Goal: Task Accomplishment & Management: Use online tool/utility

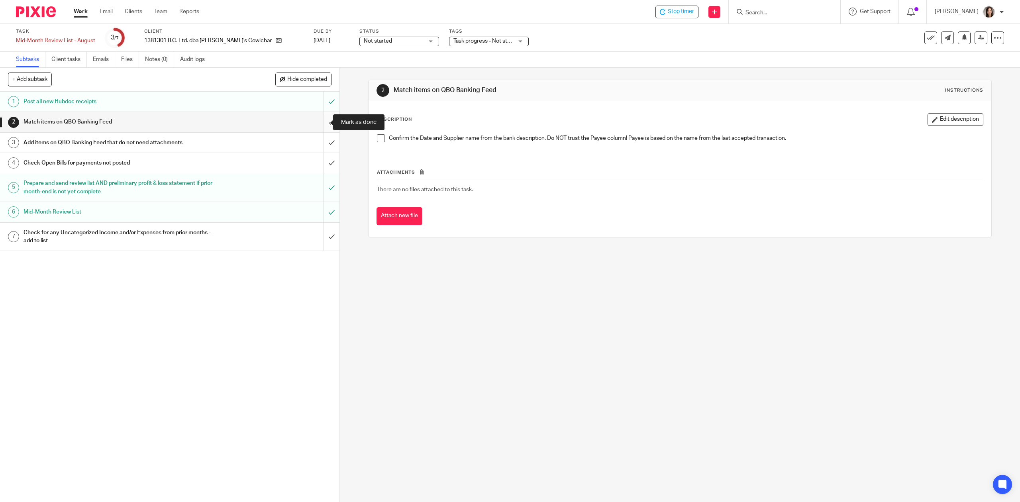
click at [315, 123] on input "submit" at bounding box center [169, 122] width 339 height 20
click at [319, 141] on input "submit" at bounding box center [169, 143] width 339 height 20
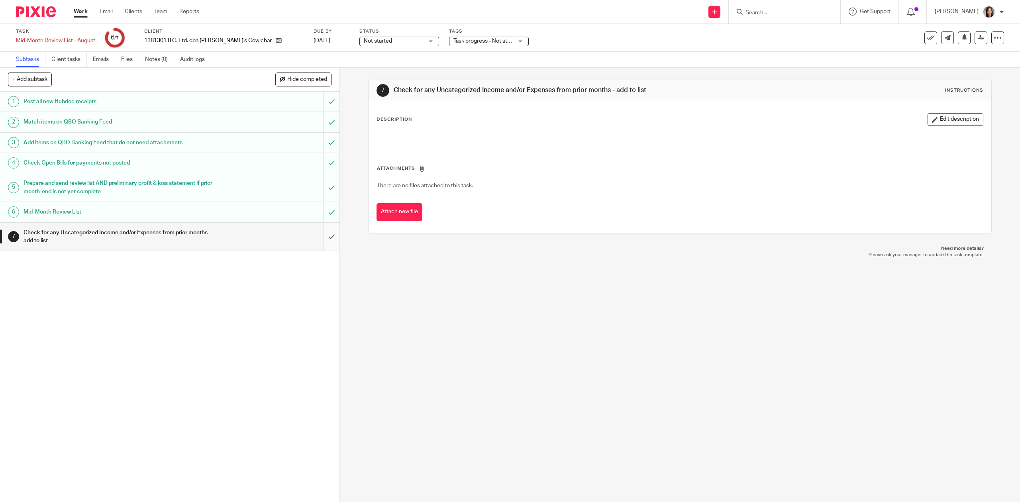
click at [318, 241] on input "submit" at bounding box center [169, 237] width 339 height 28
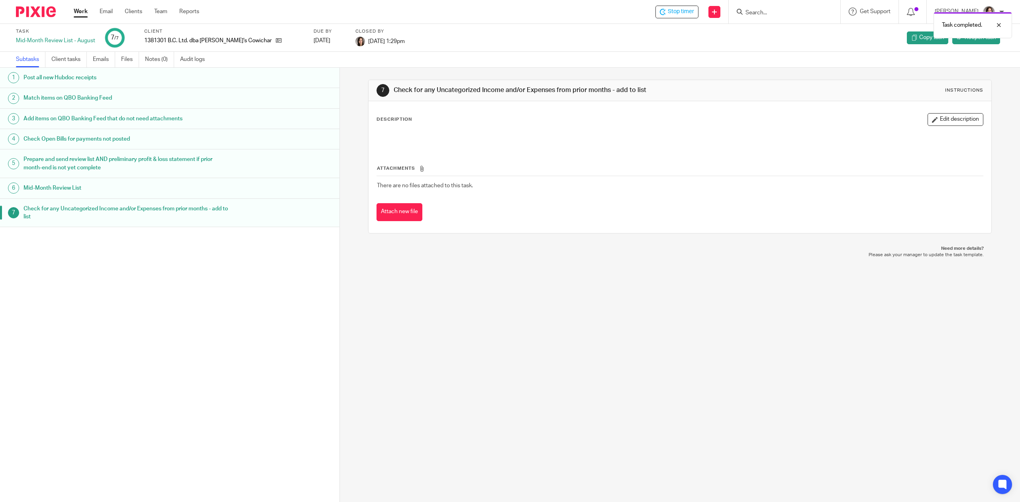
click at [82, 13] on link "Work" at bounding box center [81, 12] width 14 height 8
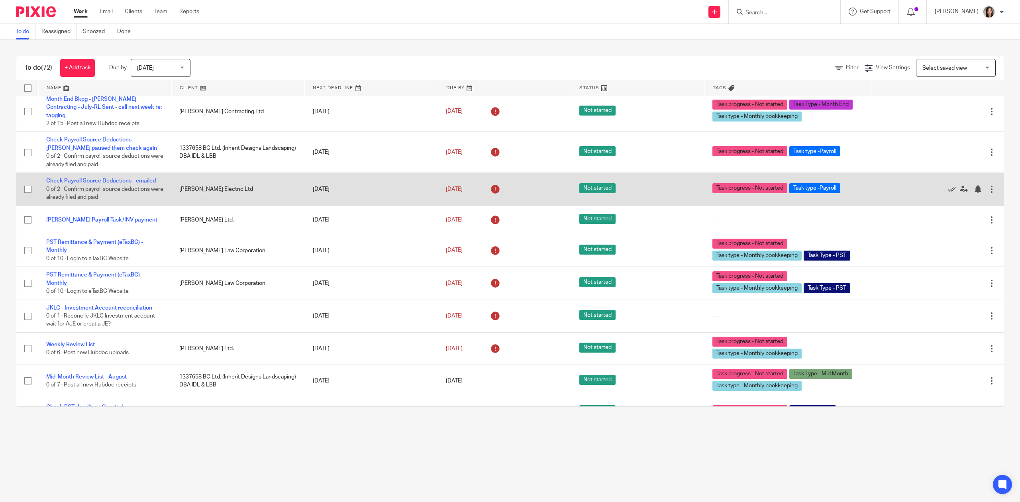
scroll to position [1992, 0]
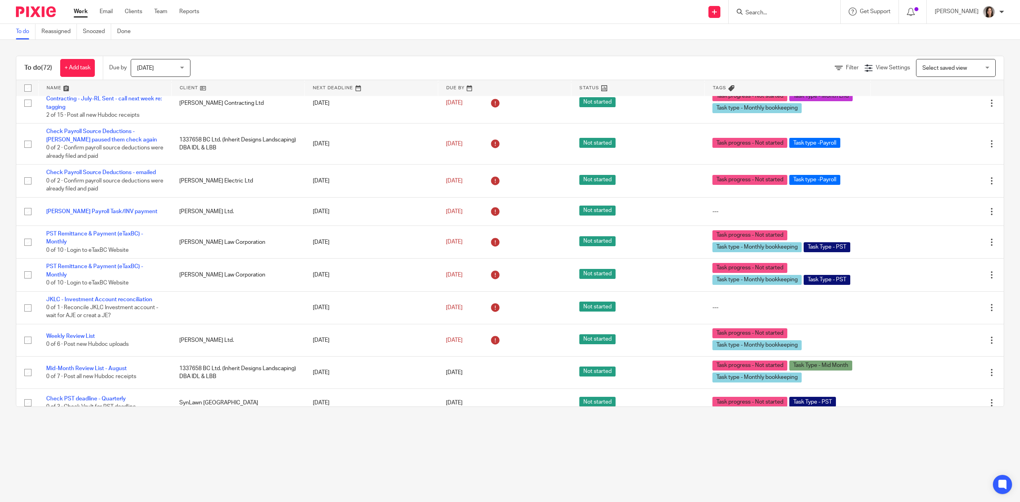
click at [331, 438] on main "To do Reassigned Snoozed Done To do (72) + Add task Due by Today Today Today To…" at bounding box center [510, 251] width 1020 height 502
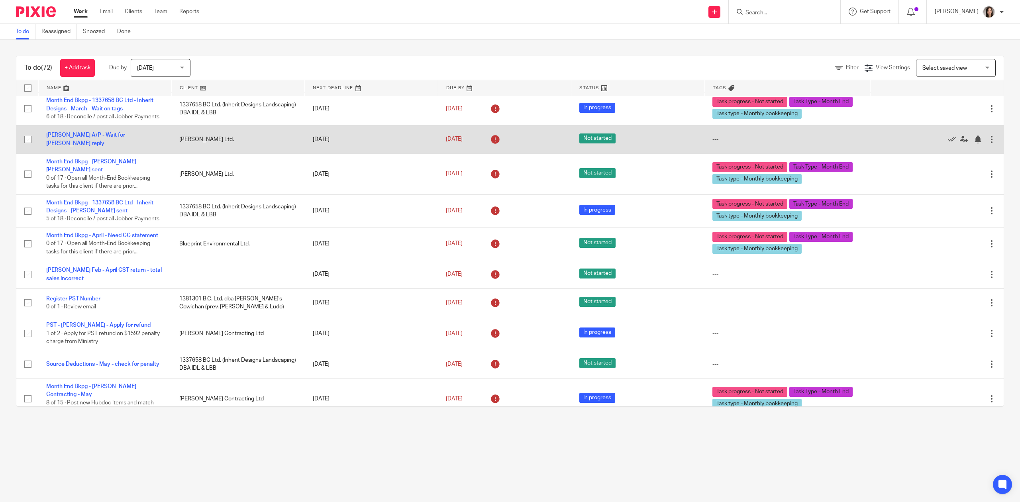
scroll to position [222, 0]
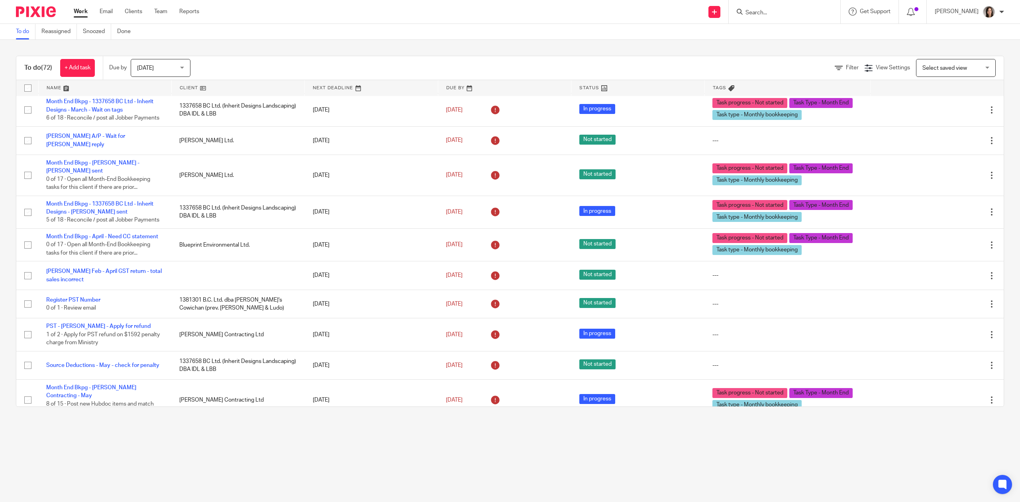
click at [143, 70] on span "Today" at bounding box center [158, 67] width 42 height 17
click at [169, 114] on li "This week" at bounding box center [162, 117] width 59 height 16
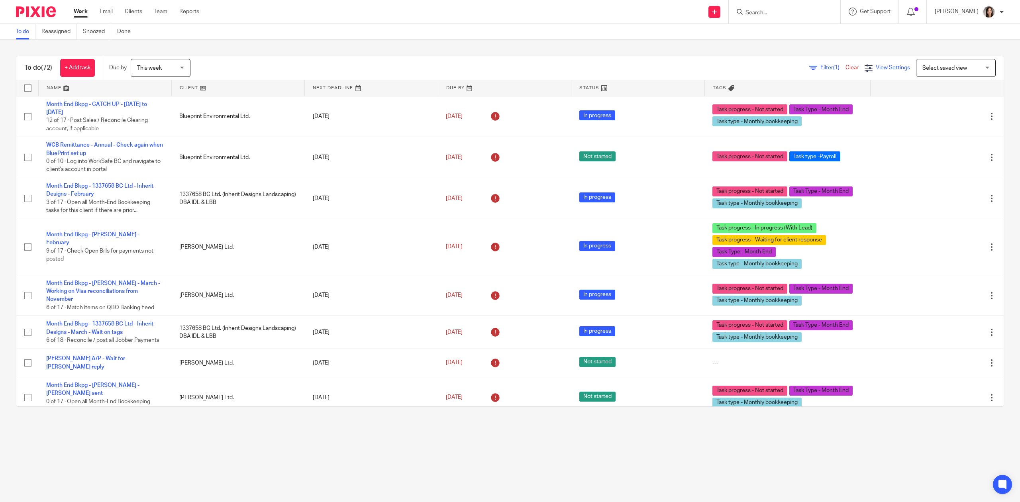
click at [875, 67] on span "View Settings" at bounding box center [892, 68] width 34 height 6
click at [922, 66] on span "Select saved view" at bounding box center [944, 68] width 45 height 6
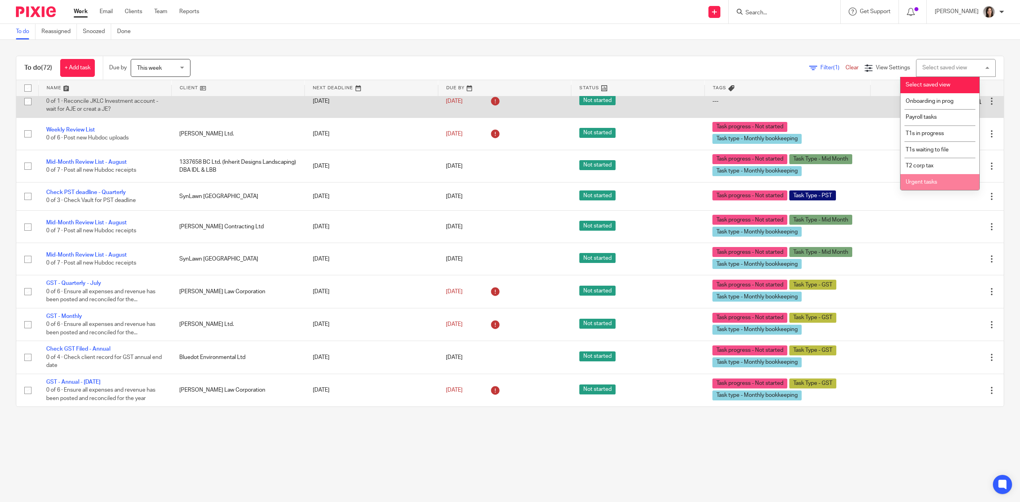
scroll to position [2240, 0]
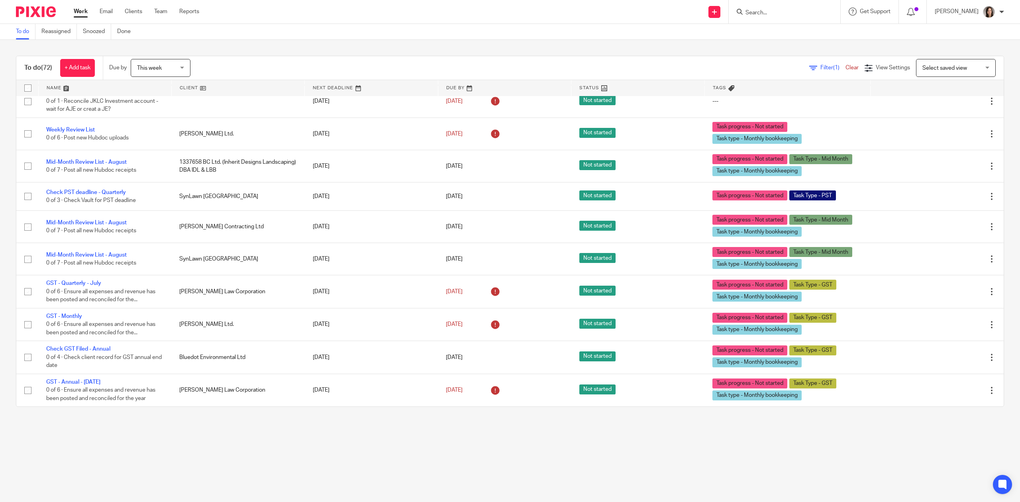
click at [771, 6] on div at bounding box center [784, 11] width 112 height 23
click at [763, 10] on input "Search" at bounding box center [780, 13] width 72 height 7
drag, startPoint x: 763, startPoint y: 9, endPoint x: 747, endPoint y: 13, distance: 16.9
click at [747, 13] on div "tg" at bounding box center [782, 12] width 93 height 10
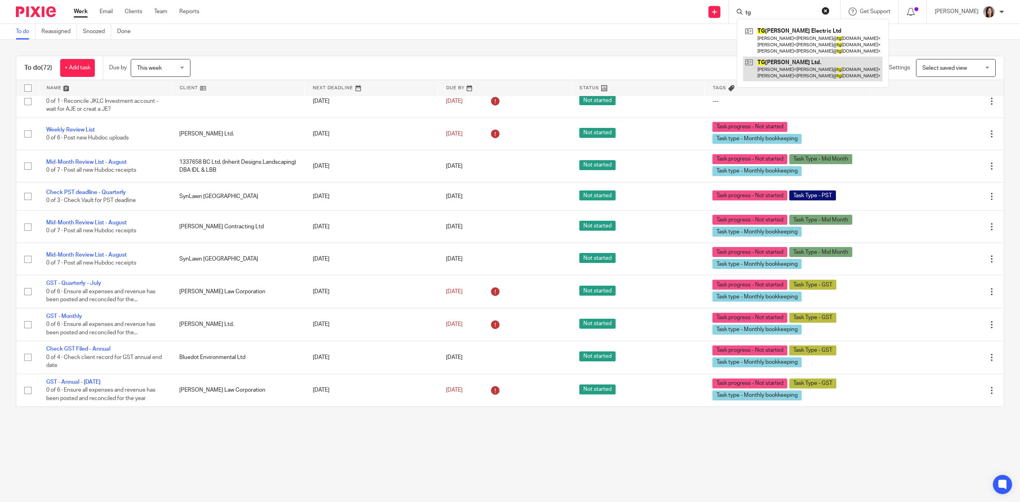
type input "tg"
click at [801, 61] on link at bounding box center [812, 69] width 139 height 25
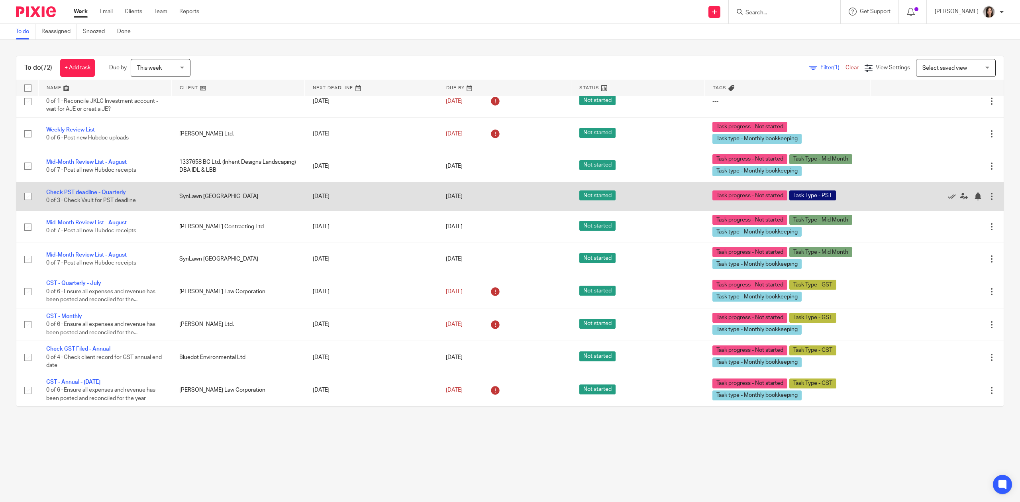
scroll to position [2240, 0]
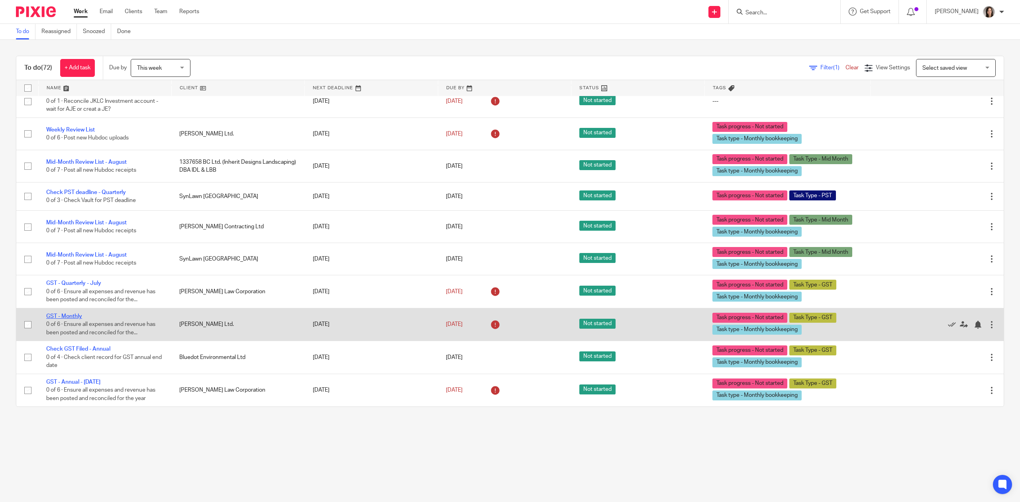
click at [78, 315] on link "GST - Monthly" at bounding box center [64, 316] width 36 height 6
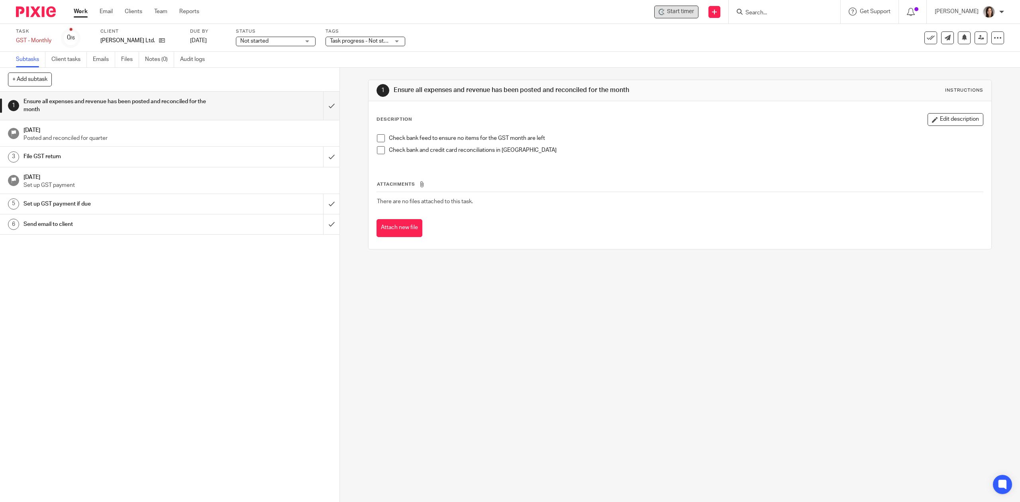
click at [683, 13] on span "Start timer" at bounding box center [680, 12] width 27 height 8
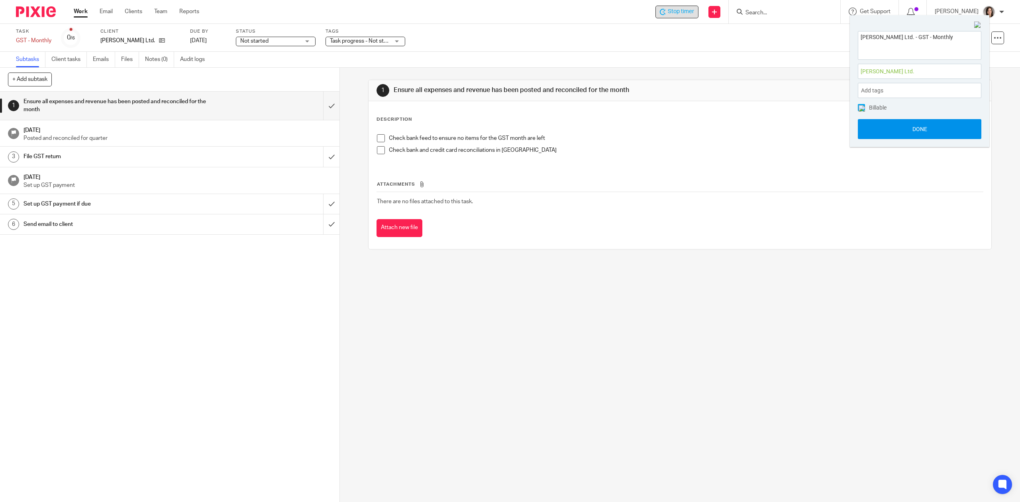
click at [917, 131] on button "Done" at bounding box center [918, 129] width 123 height 20
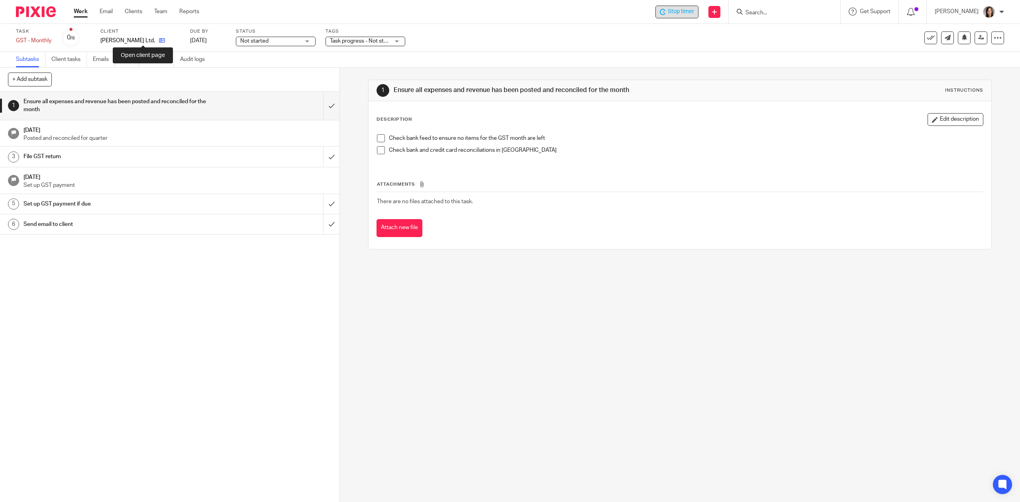
click at [159, 41] on icon at bounding box center [162, 40] width 6 height 6
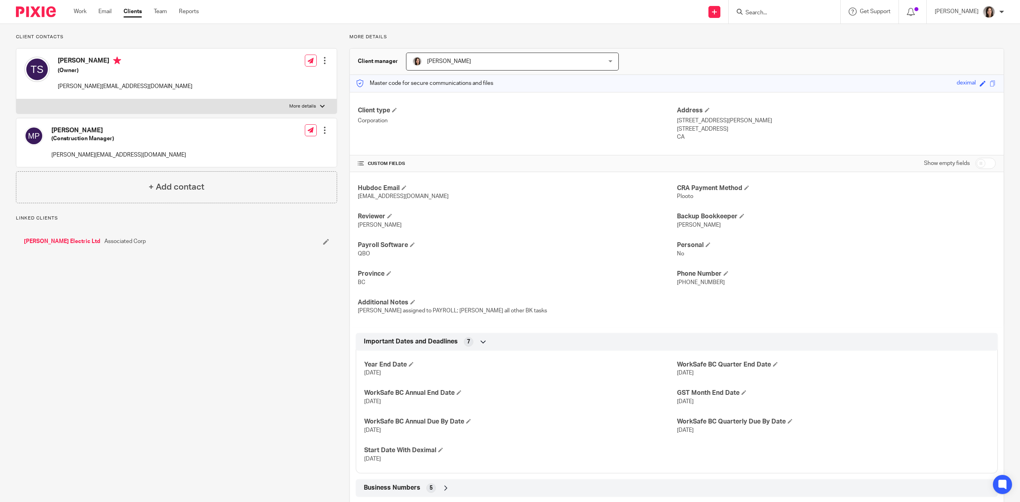
scroll to position [116, 0]
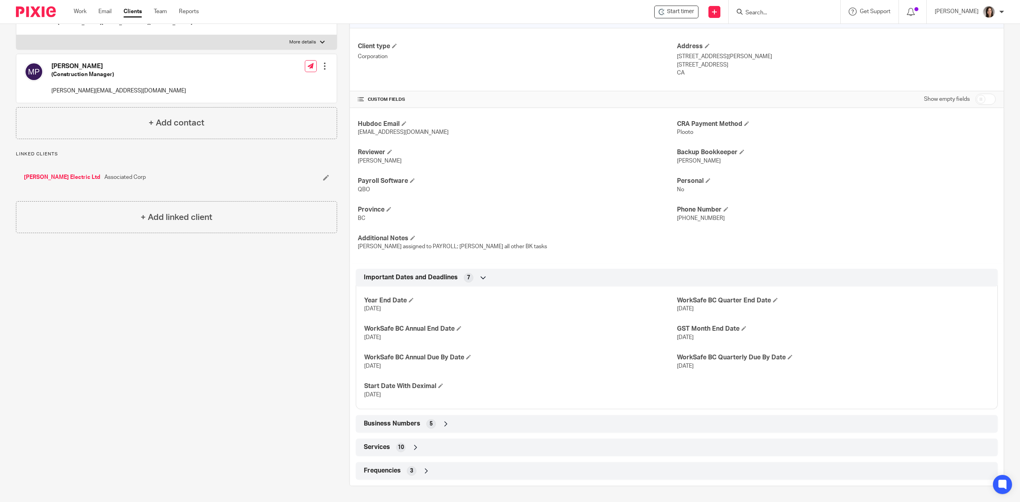
click at [442, 421] on icon at bounding box center [446, 424] width 8 height 8
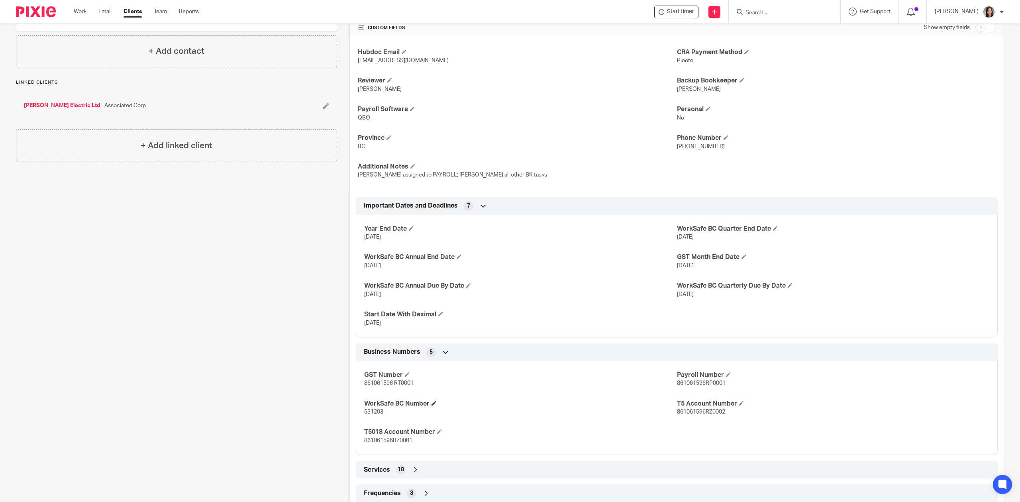
scroll to position [211, 0]
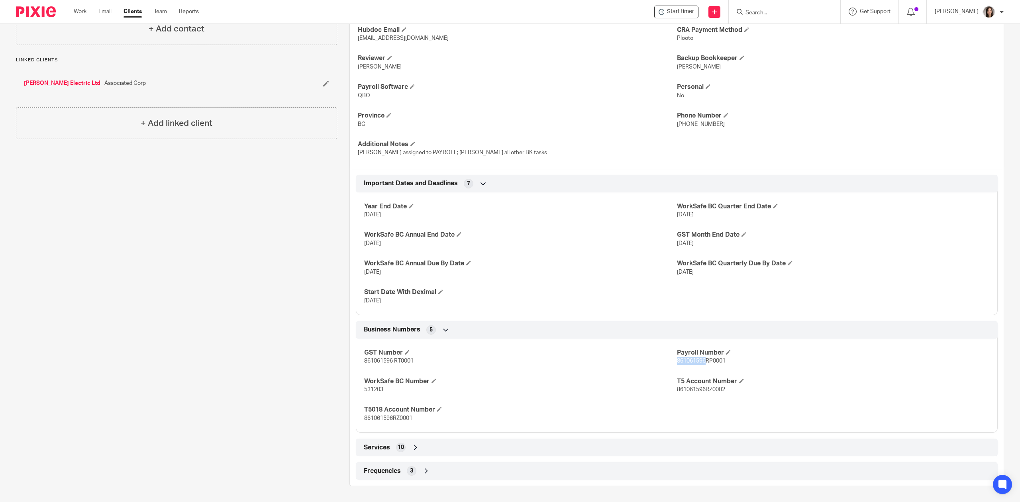
drag, startPoint x: 700, startPoint y: 361, endPoint x: 672, endPoint y: 359, distance: 27.5
click at [677, 359] on span "861061596RP0001" at bounding box center [701, 361] width 49 height 6
copy span "861061596"
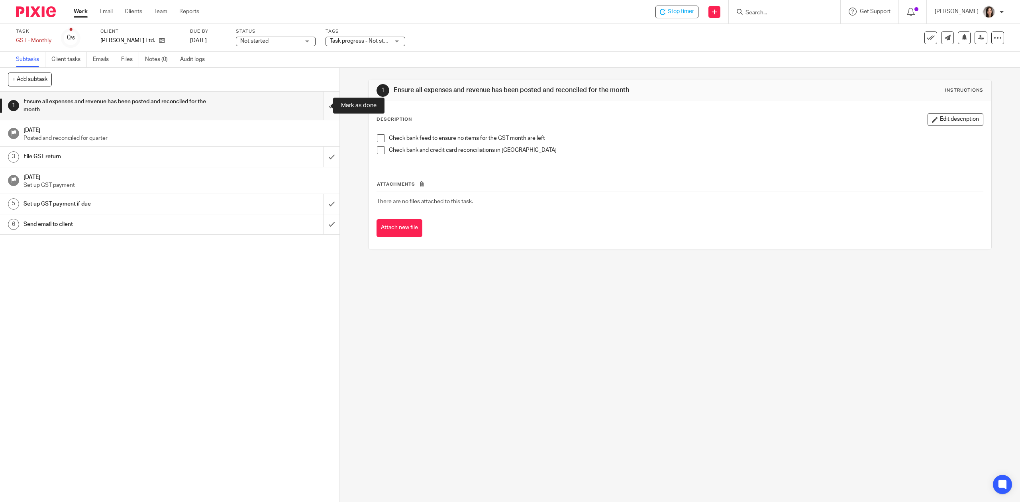
click at [317, 112] on input "submit" at bounding box center [169, 106] width 339 height 28
click at [322, 159] on input "submit" at bounding box center [169, 157] width 339 height 20
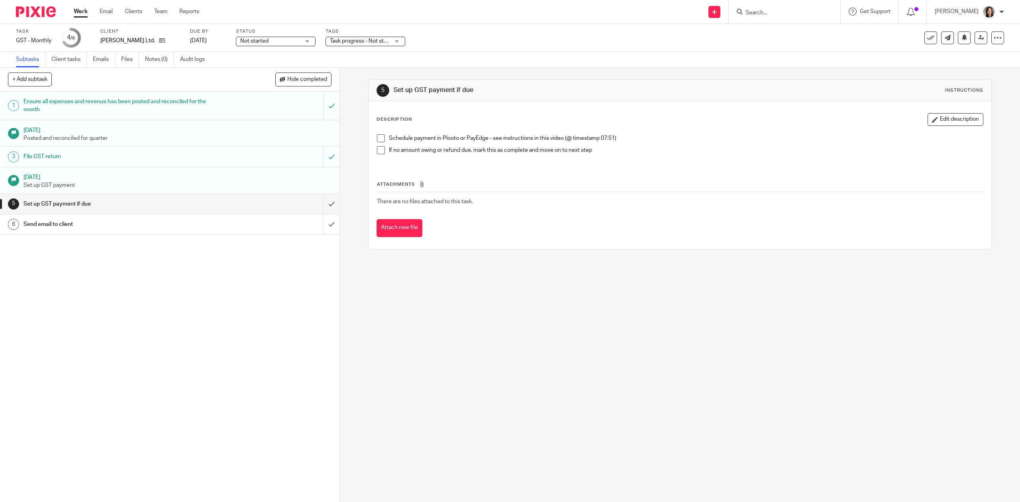
click at [48, 40] on div "GST - Monthly Save GST - Monthly" at bounding box center [33, 41] width 35 height 8
click at [61, 42] on input "GST - Monthly" at bounding box center [74, 41] width 117 height 9
type input "GST - Monthly - filed as-is"
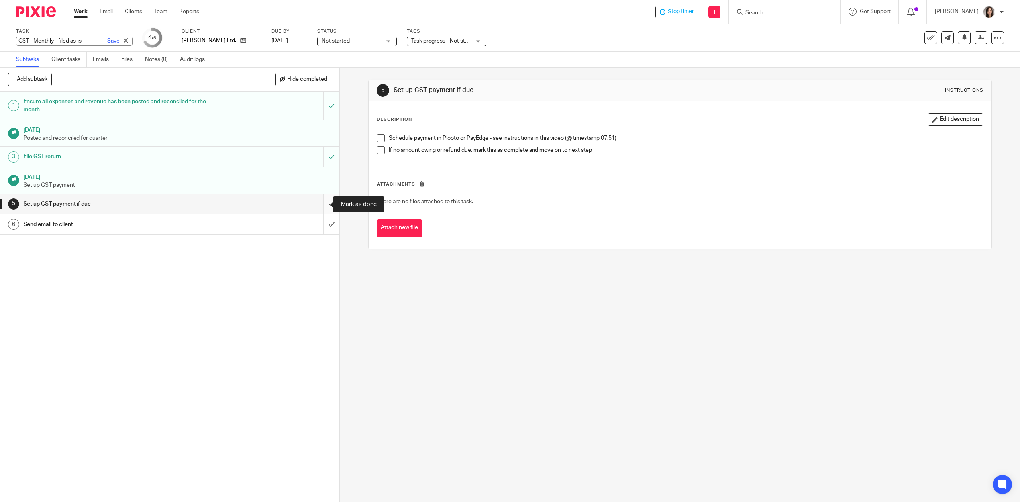
click at [324, 203] on input "submit" at bounding box center [169, 204] width 339 height 20
click at [239, 227] on div "Send email to client" at bounding box center [169, 224] width 292 height 12
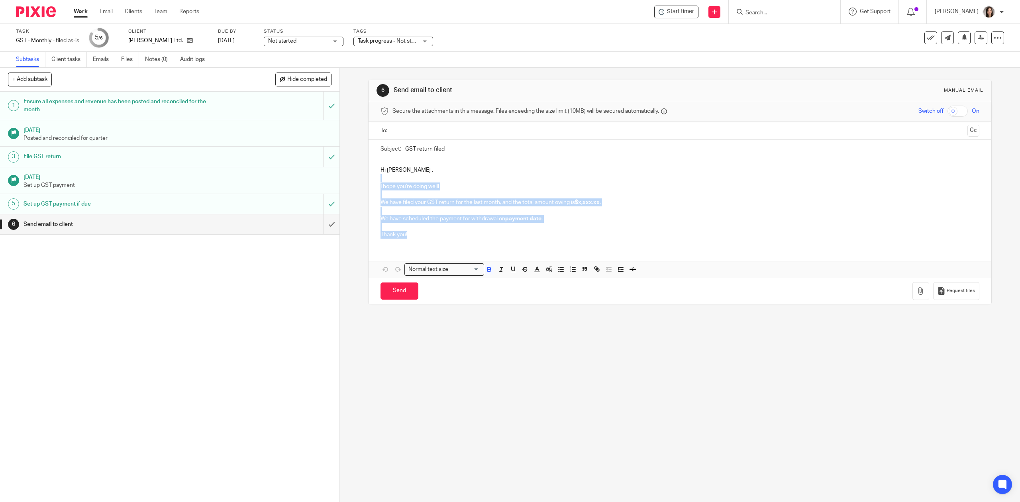
drag, startPoint x: 408, startPoint y: 243, endPoint x: 380, endPoint y: 182, distance: 67.0
click at [380, 182] on div "Hi [PERSON_NAME] , I hope you're doing well! We have filed your GST return for …" at bounding box center [679, 201] width 622 height 86
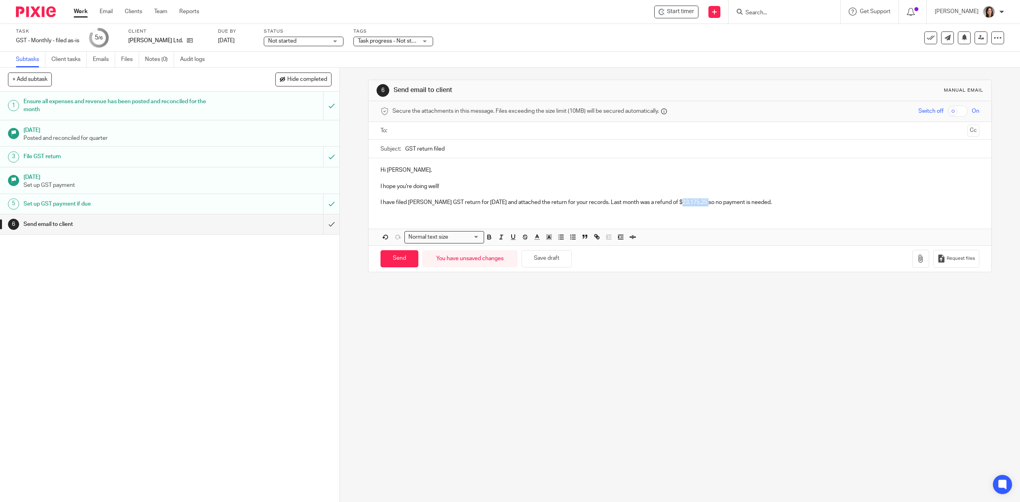
drag, startPoint x: 699, startPoint y: 202, endPoint x: 671, endPoint y: 202, distance: 27.9
click at [671, 202] on p "I have filed [PERSON_NAME] GST return for [DATE] and attached the return for yo…" at bounding box center [679, 202] width 598 height 8
click at [678, 202] on strong "$23,175.25" at bounding box center [692, 203] width 28 height 6
click at [665, 203] on p "I have filed TG Schulz's GST return for July 2025 and attached the return for y…" at bounding box center [679, 202] width 598 height 8
drag, startPoint x: 662, startPoint y: 203, endPoint x: 645, endPoint y: 202, distance: 16.7
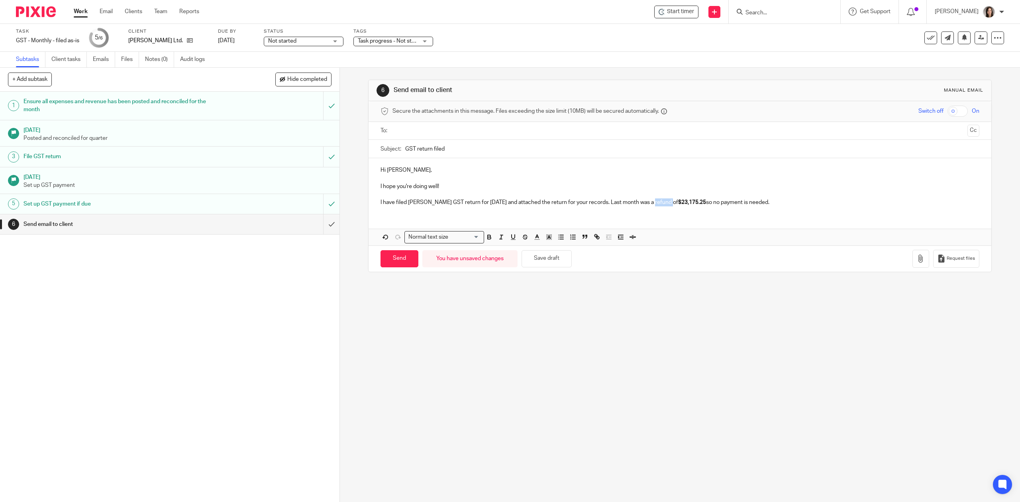
click at [645, 202] on p "I have filed TG Schulz's GST return for July 2025 and attached the return for y…" at bounding box center [679, 202] width 598 height 8
click at [796, 200] on p "I have filed TG Schulz's GST return for July 2025 and attached the return for y…" at bounding box center [679, 202] width 598 height 8
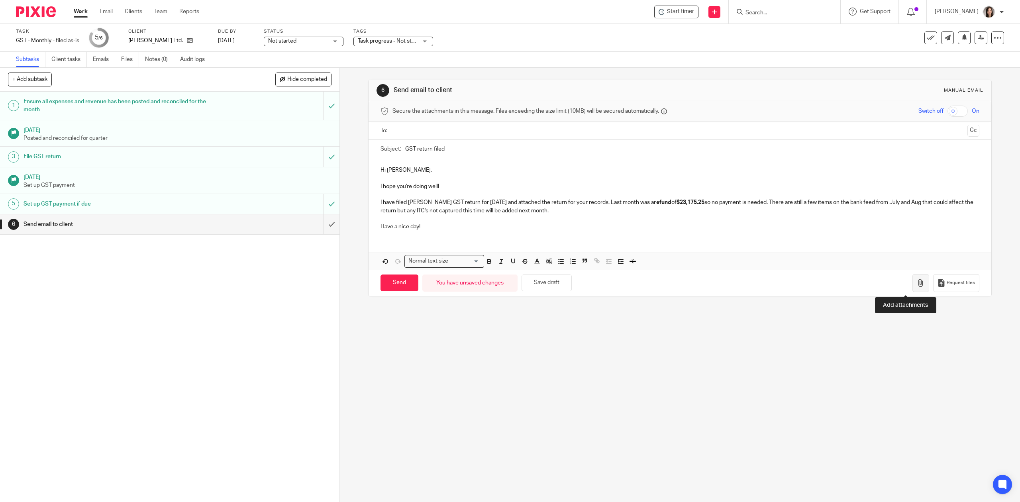
click at [916, 285] on icon "button" at bounding box center [920, 283] width 8 height 8
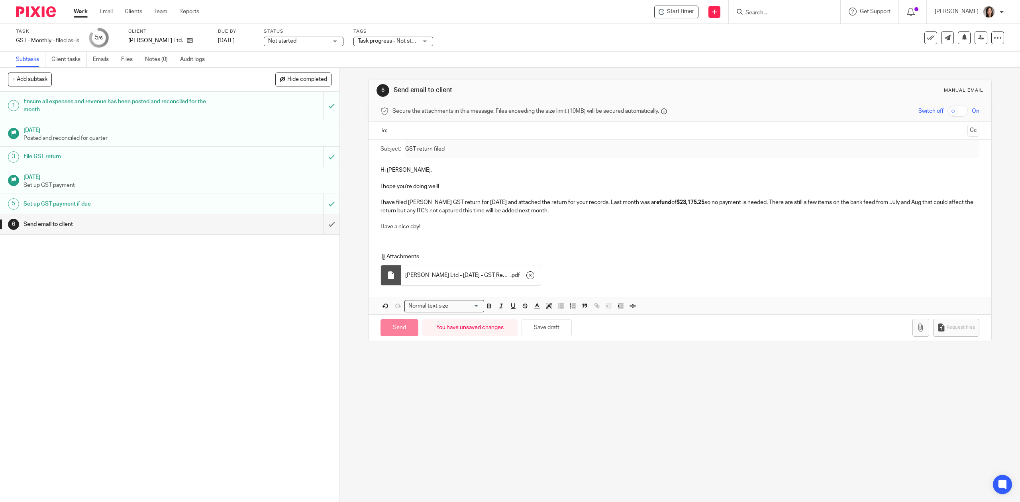
click at [528, 205] on p "I have filed TG Schulz's GST return for July 2025 and attached the return for y…" at bounding box center [679, 206] width 598 height 16
drag, startPoint x: 558, startPoint y: 202, endPoint x: 542, endPoint y: 205, distance: 15.5
click at [542, 205] on p "I have filed TG Schulz's GST return for July 2025 and attached the return for y…" at bounding box center [679, 206] width 598 height 16
click at [468, 152] on input "GST return filed" at bounding box center [691, 149] width 573 height 18
type input "GST return filed - July 2025"
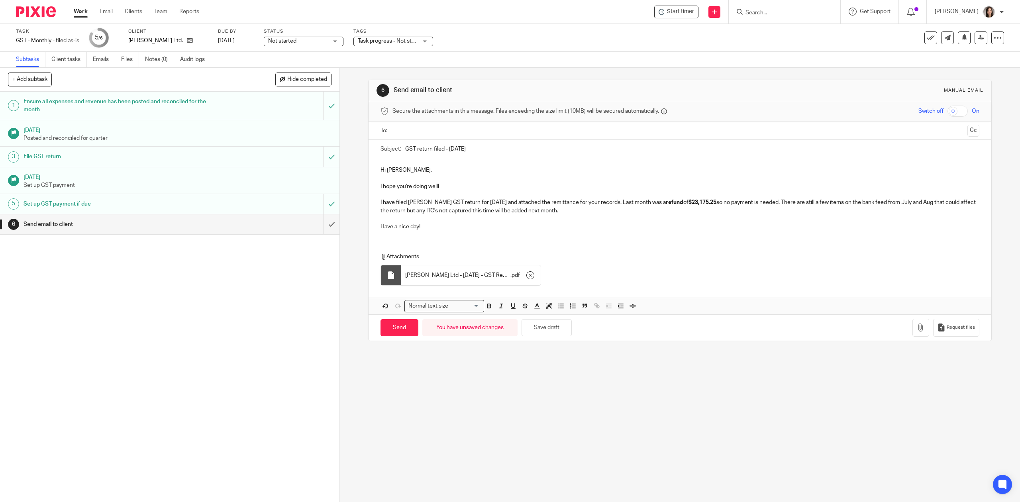
click at [435, 127] on input "text" at bounding box center [679, 130] width 568 height 9
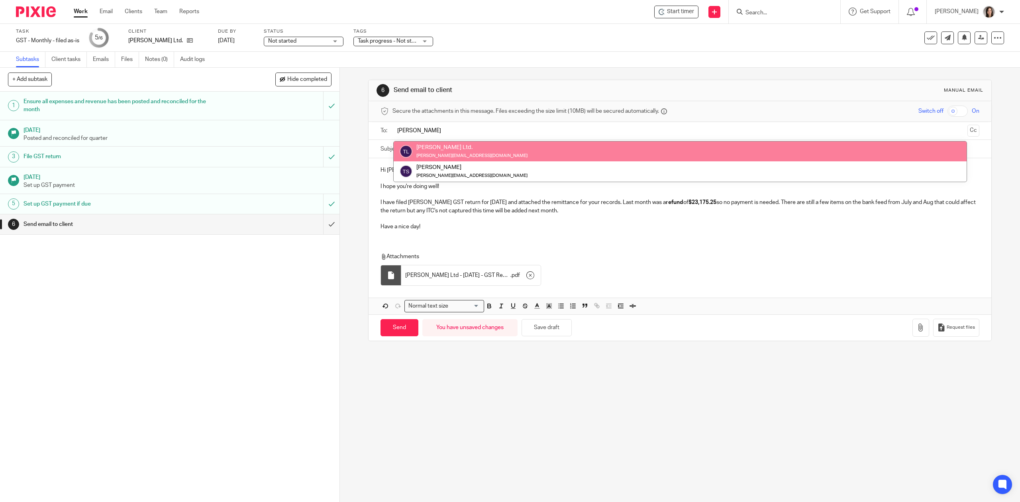
type input "terry"
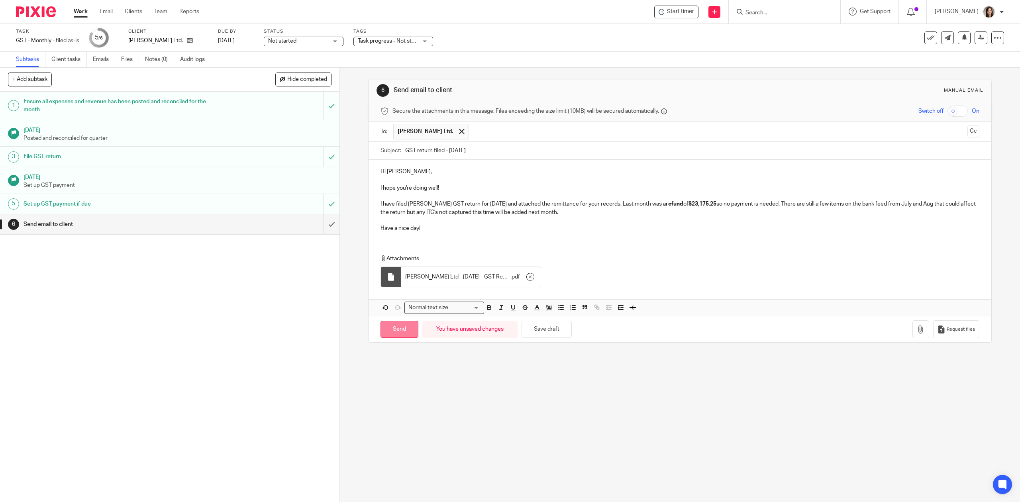
click at [394, 335] on input "Send" at bounding box center [399, 329] width 38 height 17
type input "Sent"
click at [317, 229] on input "submit" at bounding box center [169, 224] width 339 height 20
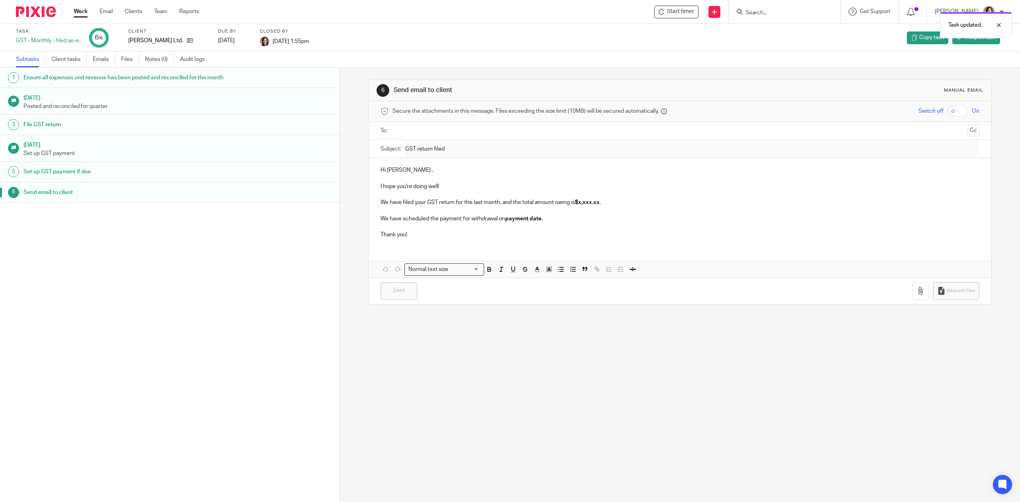
click at [84, 12] on link "Work" at bounding box center [81, 12] width 14 height 8
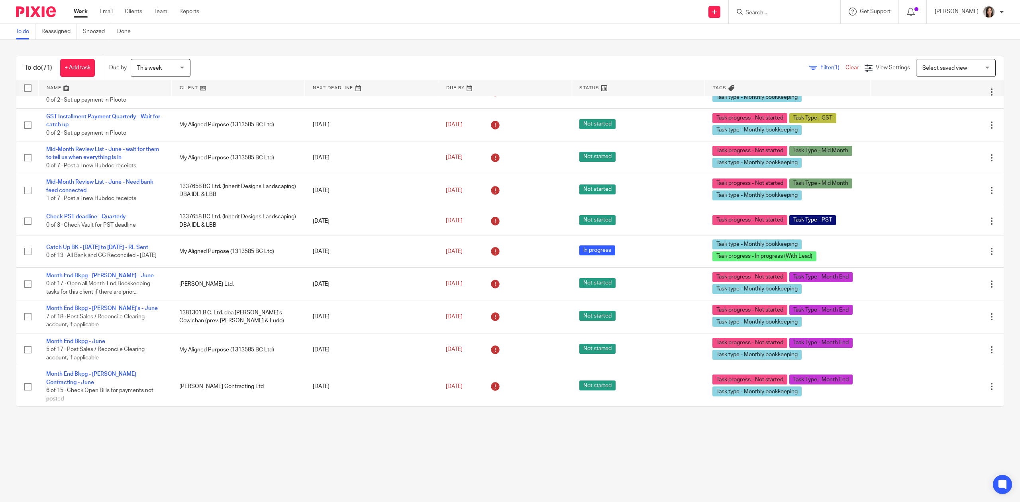
scroll to position [756, 0]
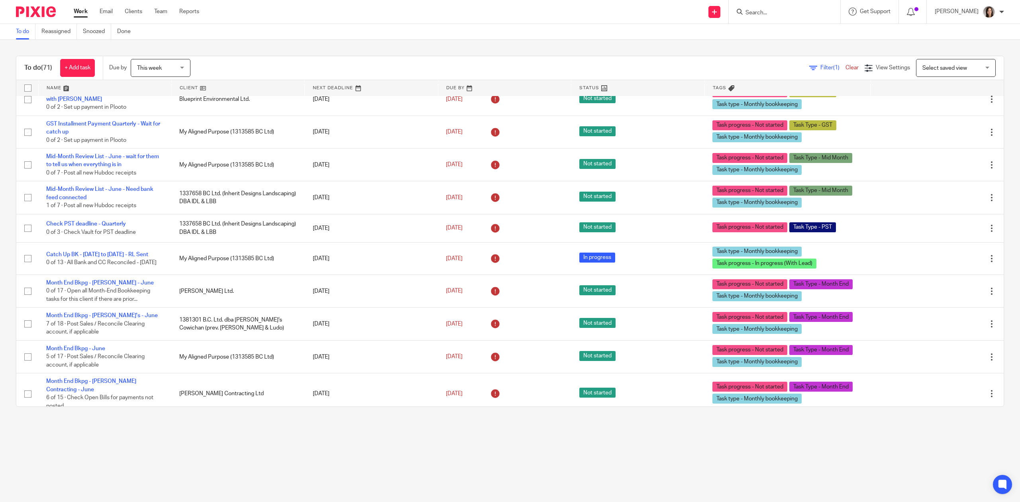
click at [773, 10] on input "Search" at bounding box center [780, 13] width 72 height 7
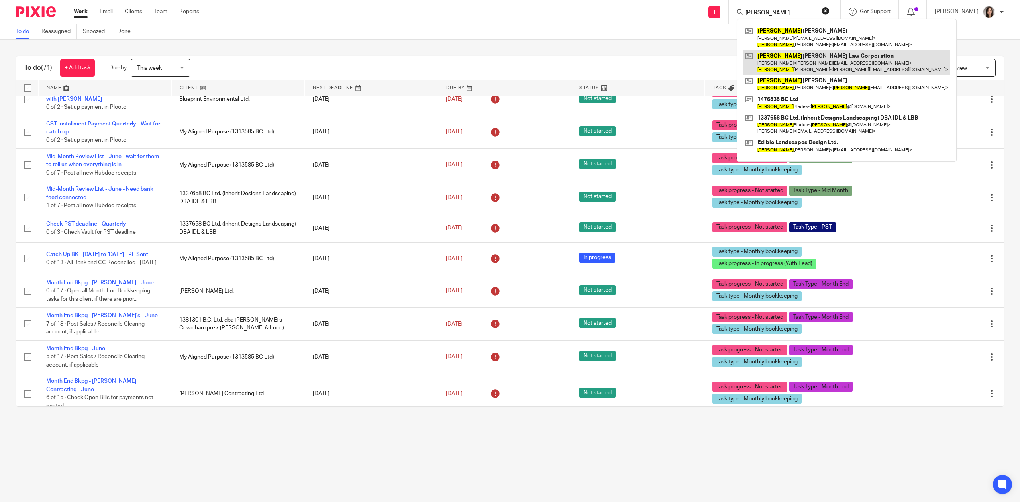
type input "[PERSON_NAME]"
click at [854, 68] on link at bounding box center [846, 62] width 207 height 25
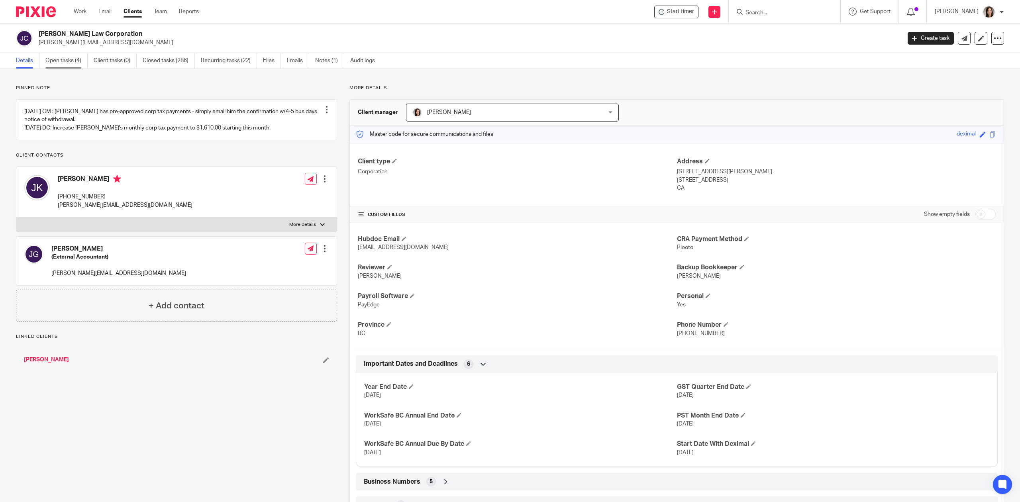
click at [58, 59] on link "Open tasks (4)" at bounding box center [66, 61] width 42 height 16
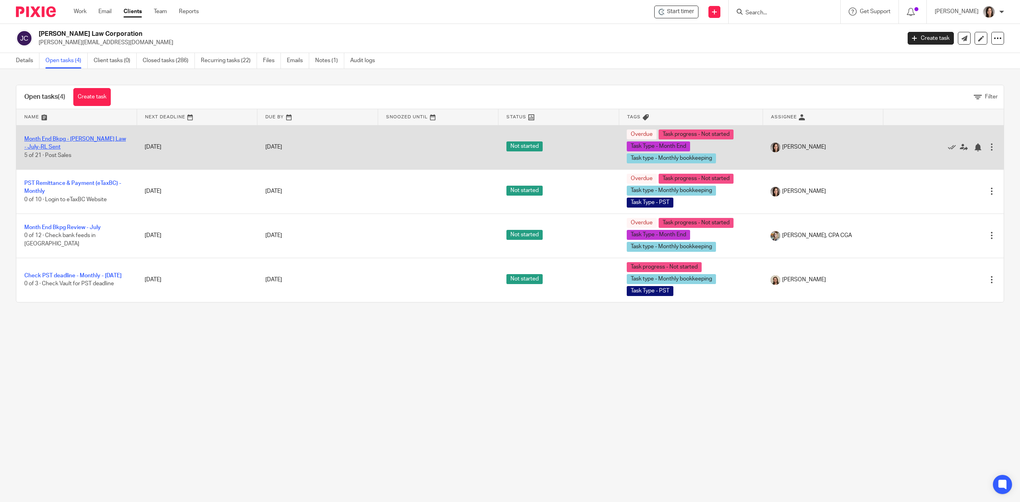
click at [88, 141] on link "Month End Bkpg - [PERSON_NAME] Law - July-RL Sent" at bounding box center [75, 143] width 102 height 14
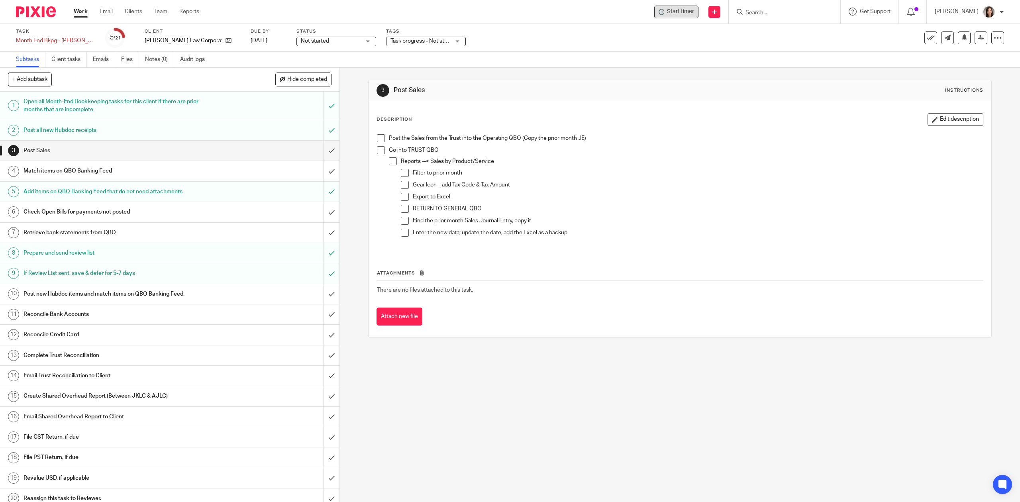
click at [687, 8] on span "Start timer" at bounding box center [680, 12] width 27 height 8
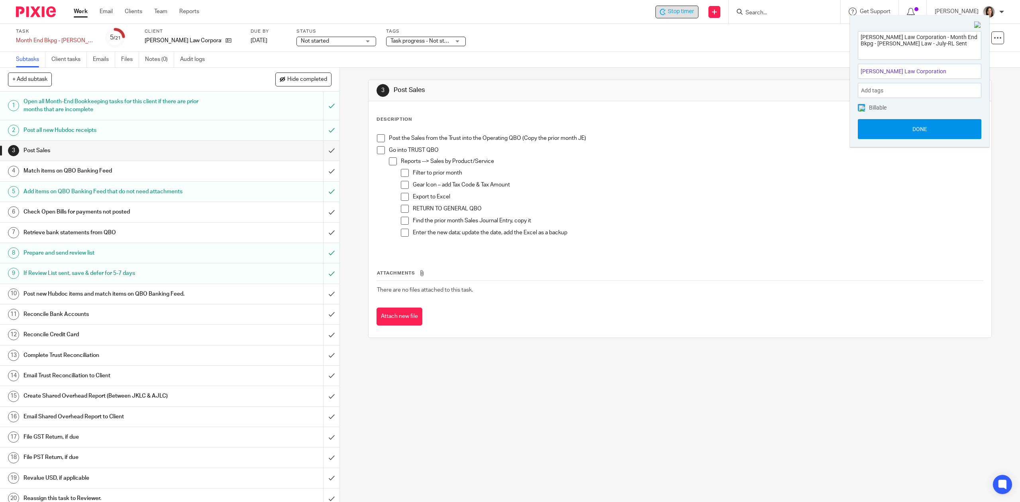
click at [908, 127] on button "Done" at bounding box center [918, 129] width 123 height 20
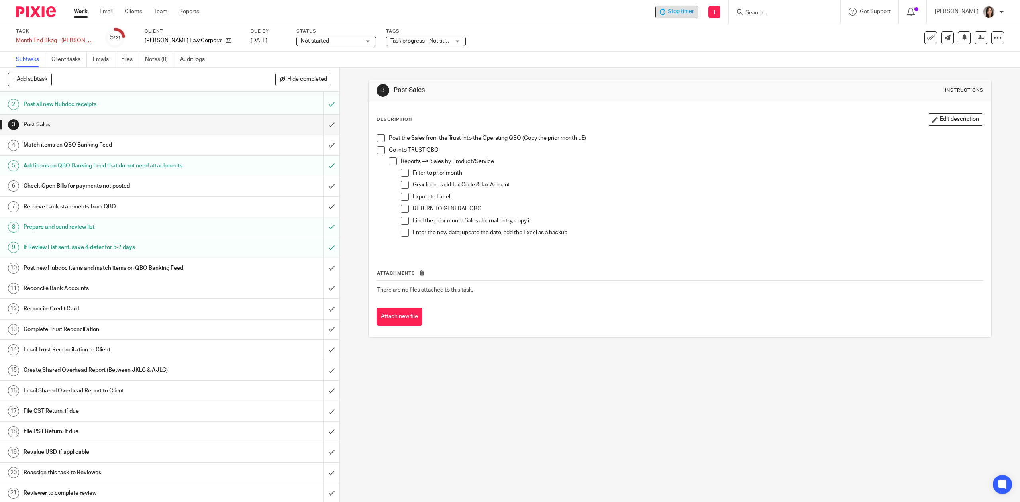
scroll to position [30, 0]
click at [322, 202] on input "submit" at bounding box center [169, 205] width 339 height 20
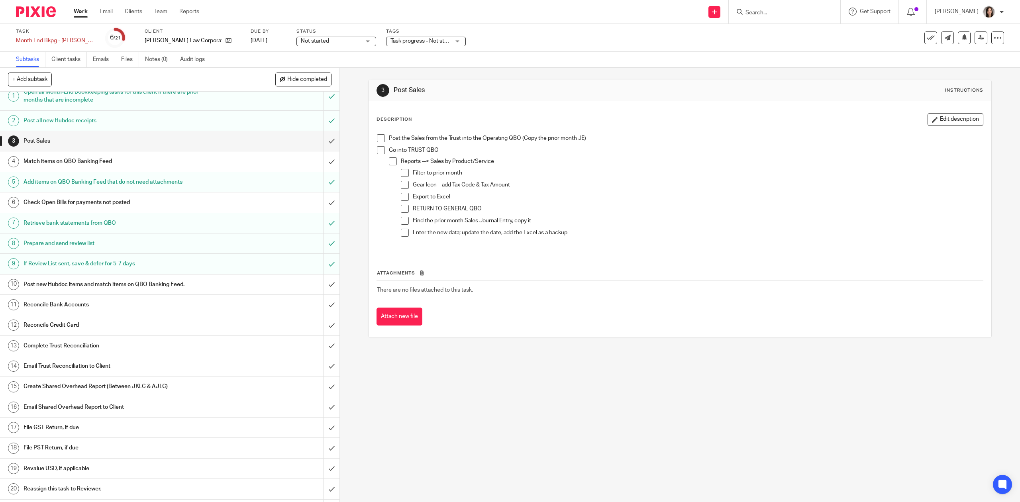
scroll to position [30, 0]
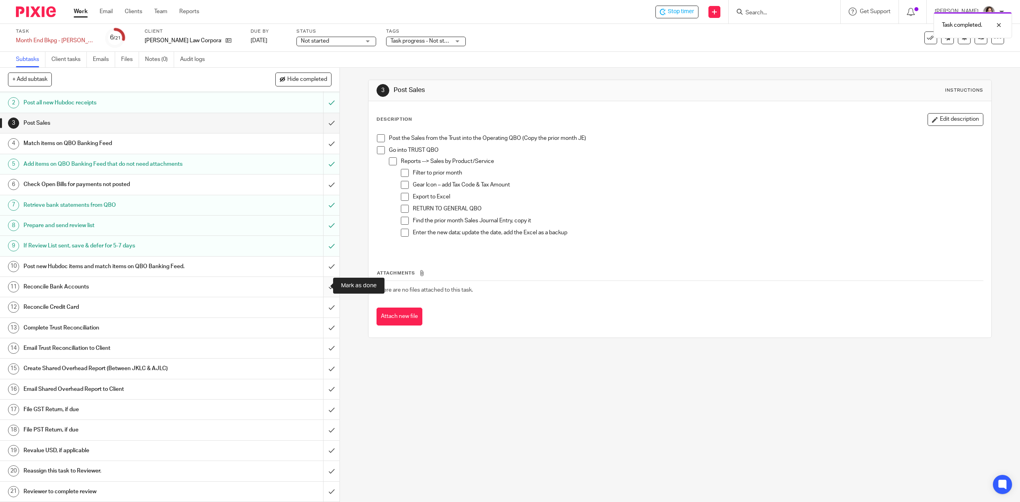
click at [321, 284] on input "submit" at bounding box center [169, 287] width 339 height 20
click at [321, 306] on input "submit" at bounding box center [169, 307] width 339 height 20
click at [244, 365] on div "Create Shared Overhead Report (Between JKLC & AJLC)" at bounding box center [169, 368] width 292 height 12
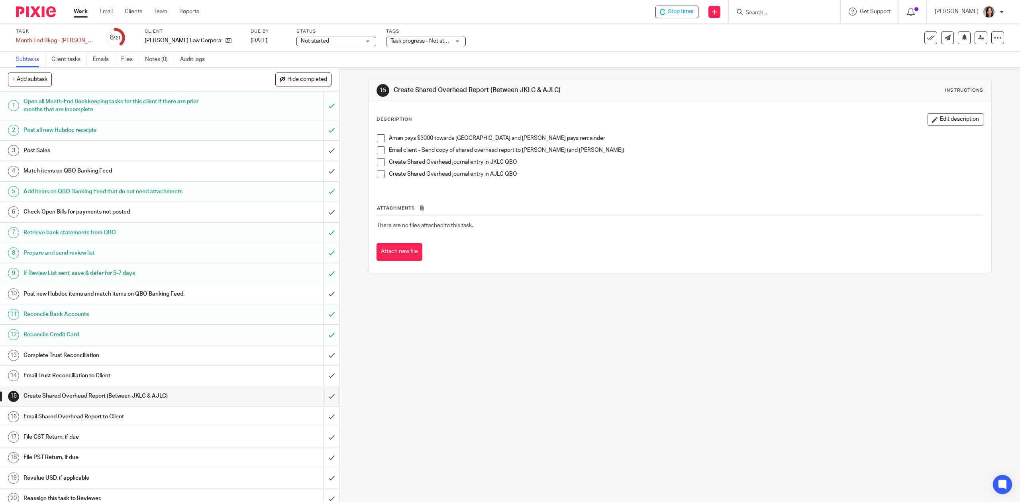
drag, startPoint x: 437, startPoint y: 354, endPoint x: 438, endPoint y: 358, distance: 4.8
click at [437, 354] on div "15 Create Shared Overhead Report (Between JKLC & AJLC) Instructions Description…" at bounding box center [680, 285] width 680 height 434
